Goal: Information Seeking & Learning: Learn about a topic

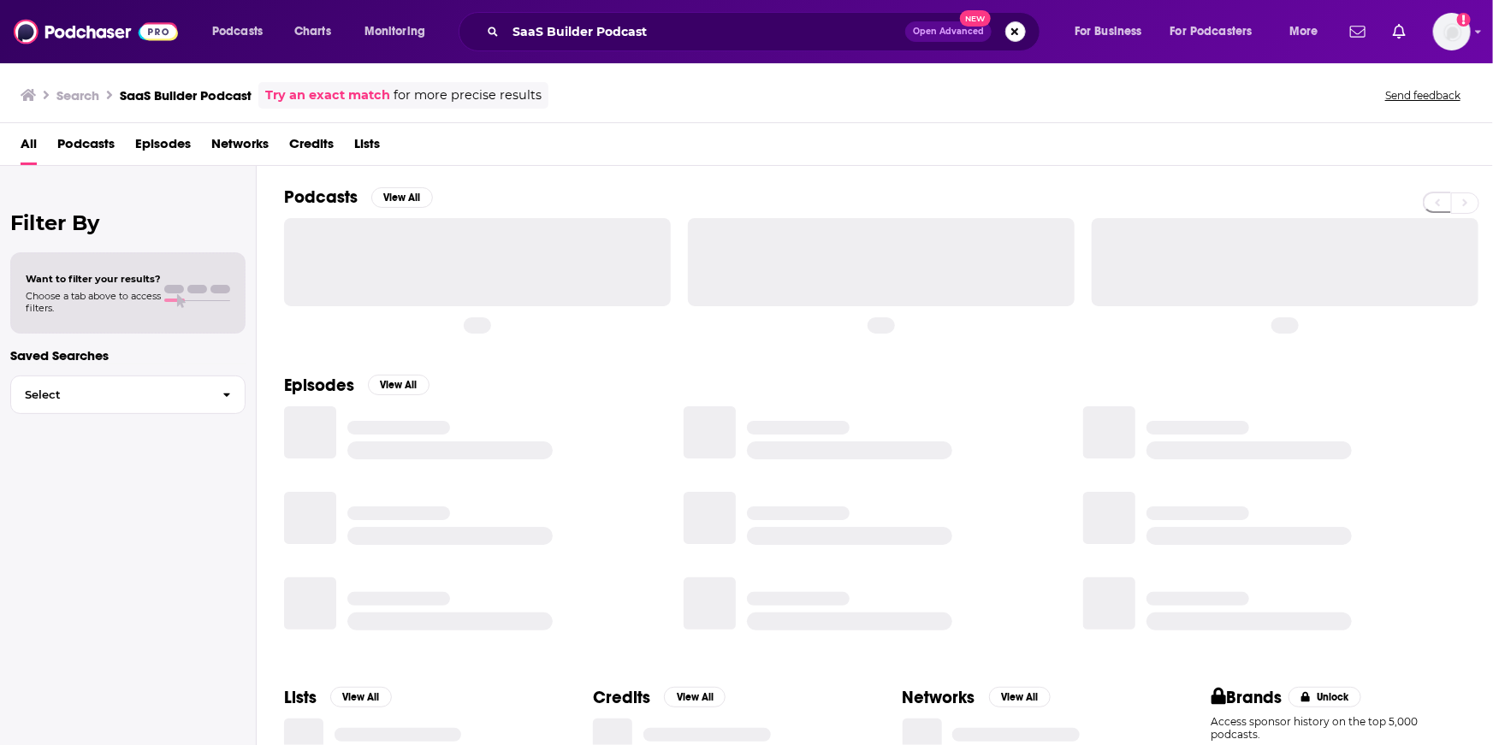
click at [1015, 33] on button "Search podcasts, credits, & more..." at bounding box center [1015, 31] width 21 height 21
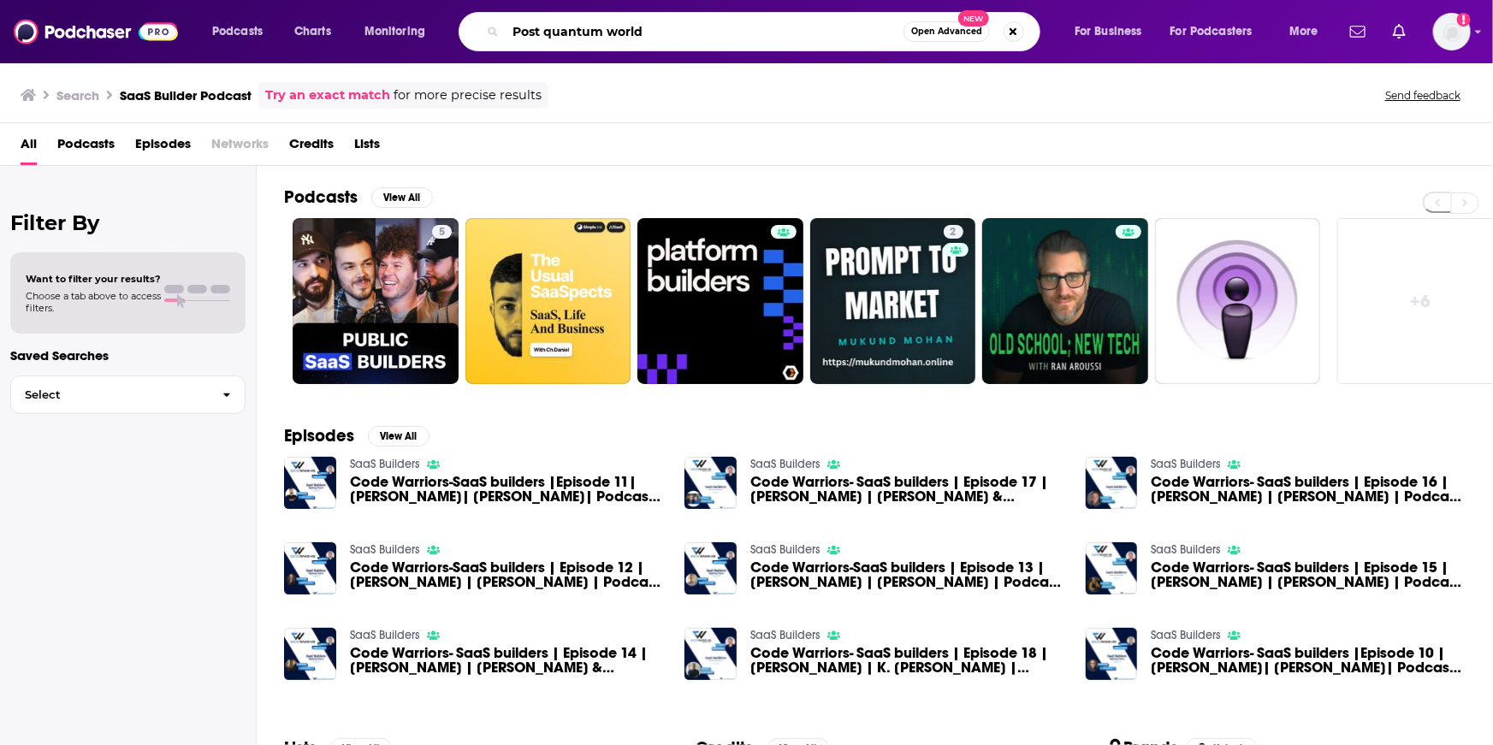
type input "Post quantum world"
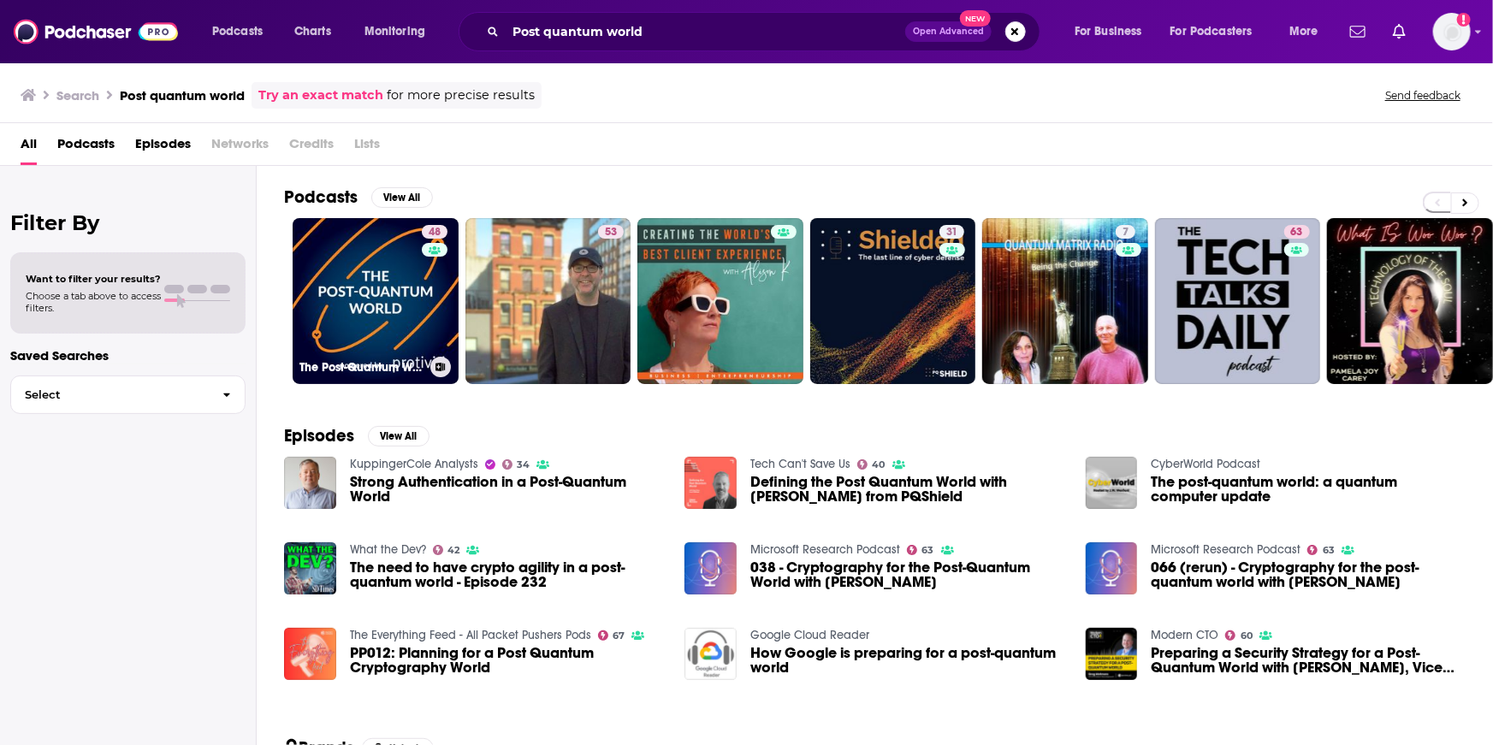
click at [396, 263] on link "48 The Post-Quantum World" at bounding box center [376, 301] width 166 height 166
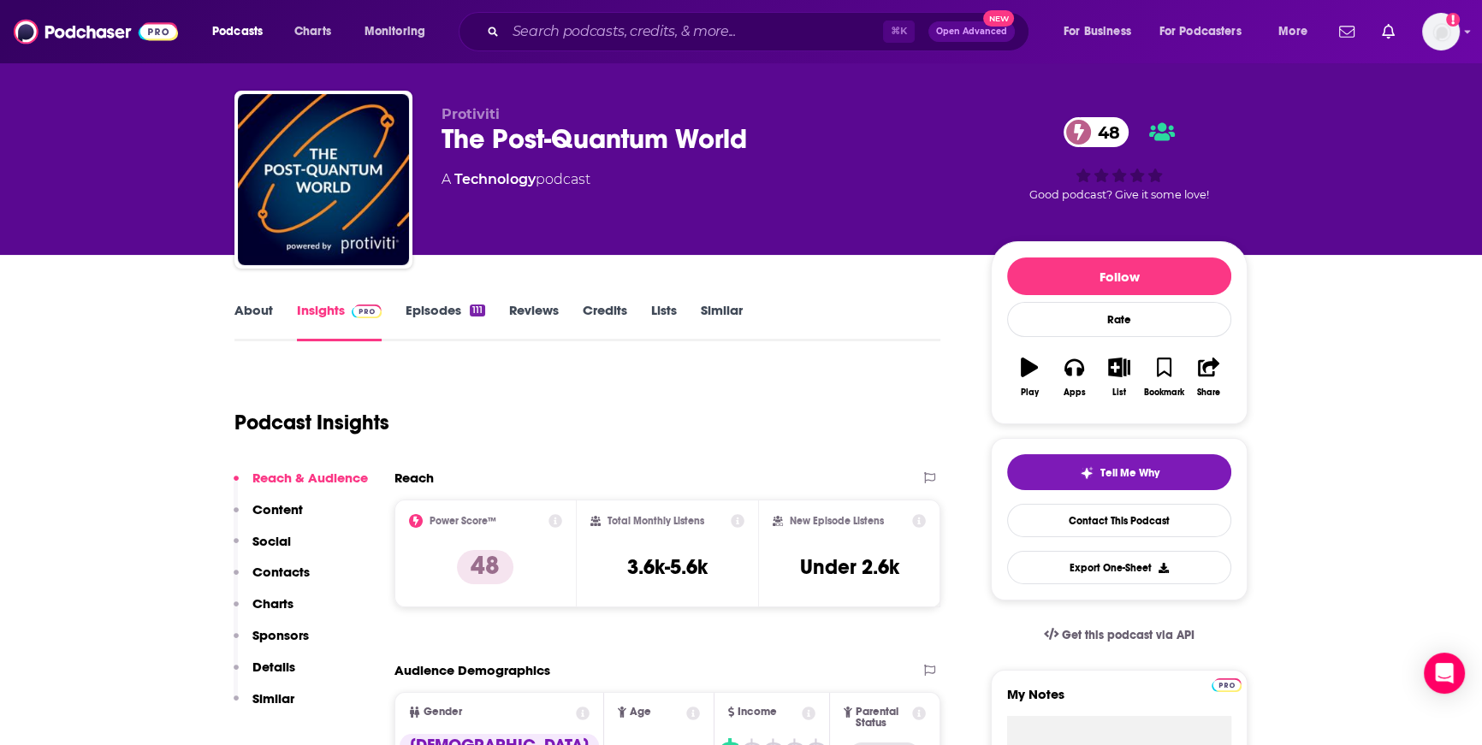
scroll to position [25, 0]
